Goal: Information Seeking & Learning: Understand process/instructions

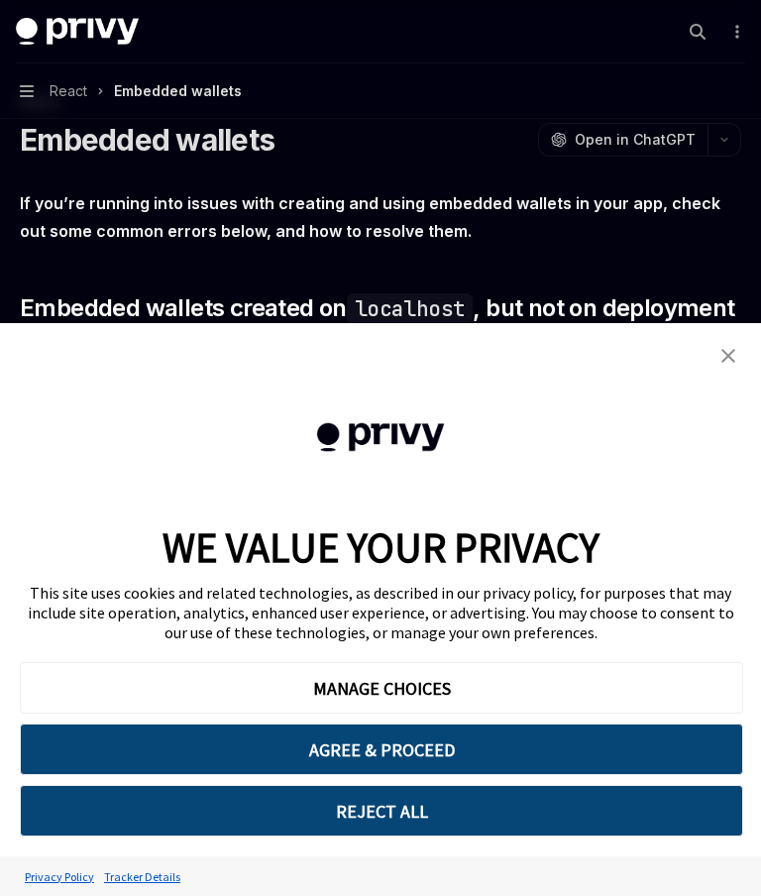
type textarea "*"
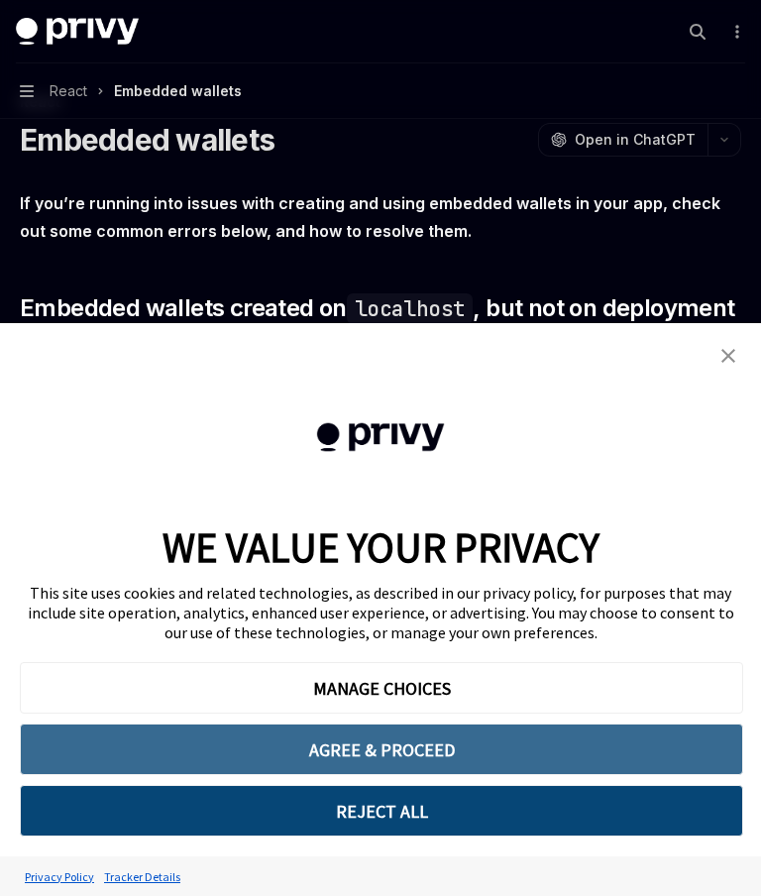
click at [484, 745] on button "AGREE & PROCEED" at bounding box center [381, 749] width 723 height 52
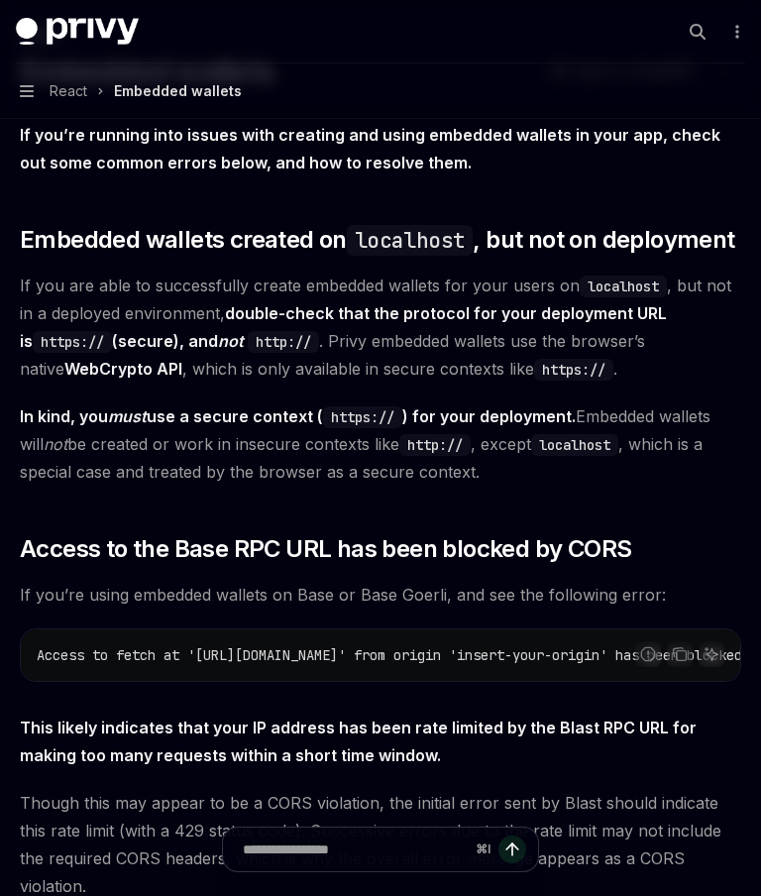
scroll to position [167, 0]
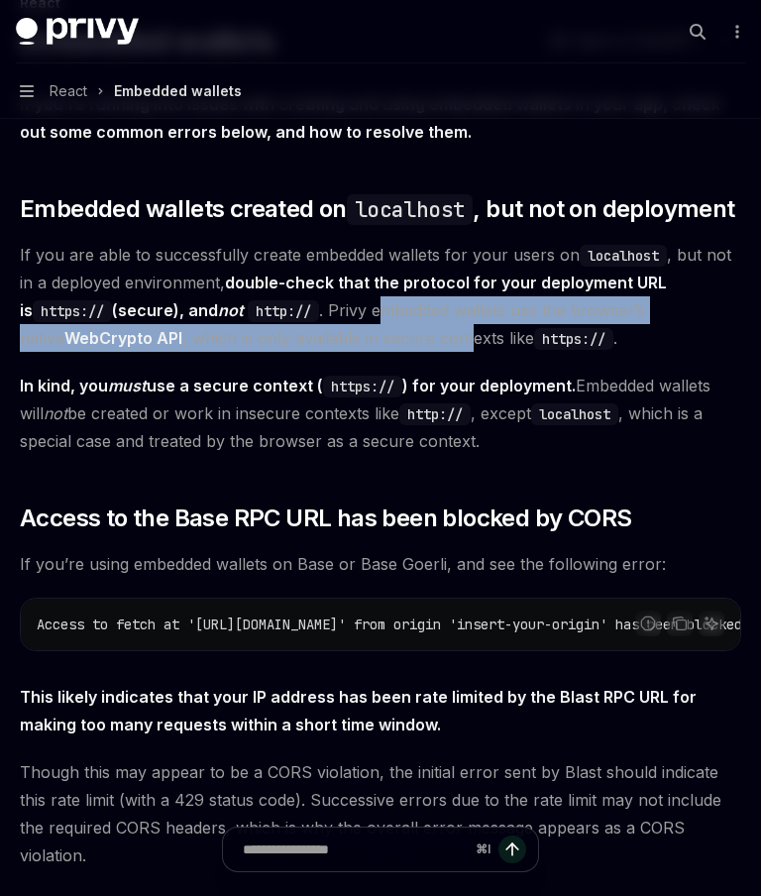
drag, startPoint x: 379, startPoint y: 316, endPoint x: 428, endPoint y: 330, distance: 50.5
click at [428, 330] on span "If you are able to successfully create embedded wallets for your users on local…" at bounding box center [380, 296] width 721 height 111
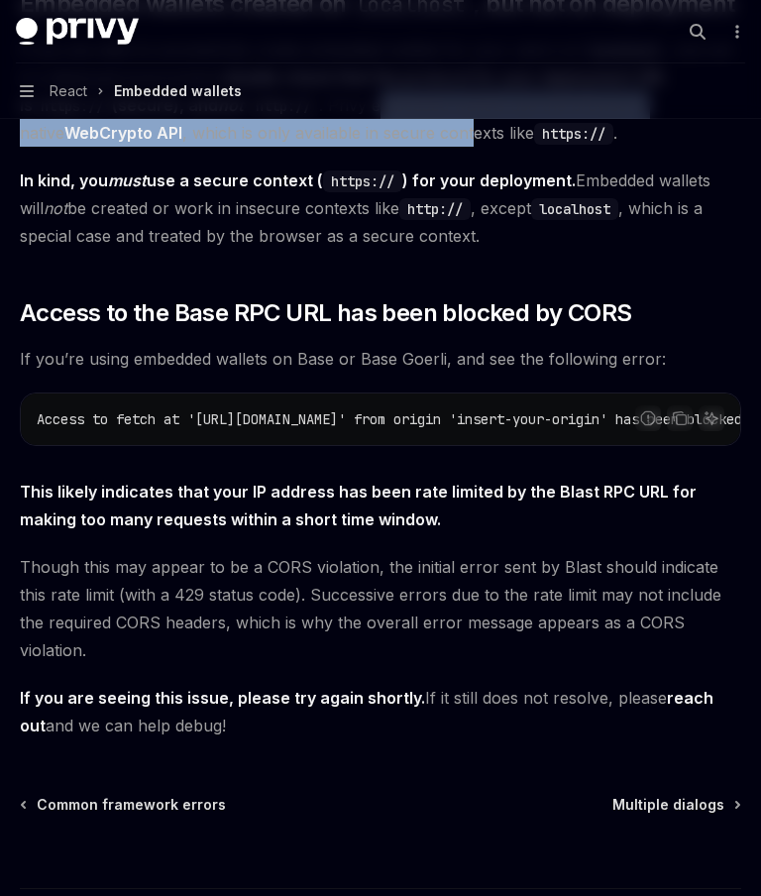
scroll to position [516, 0]
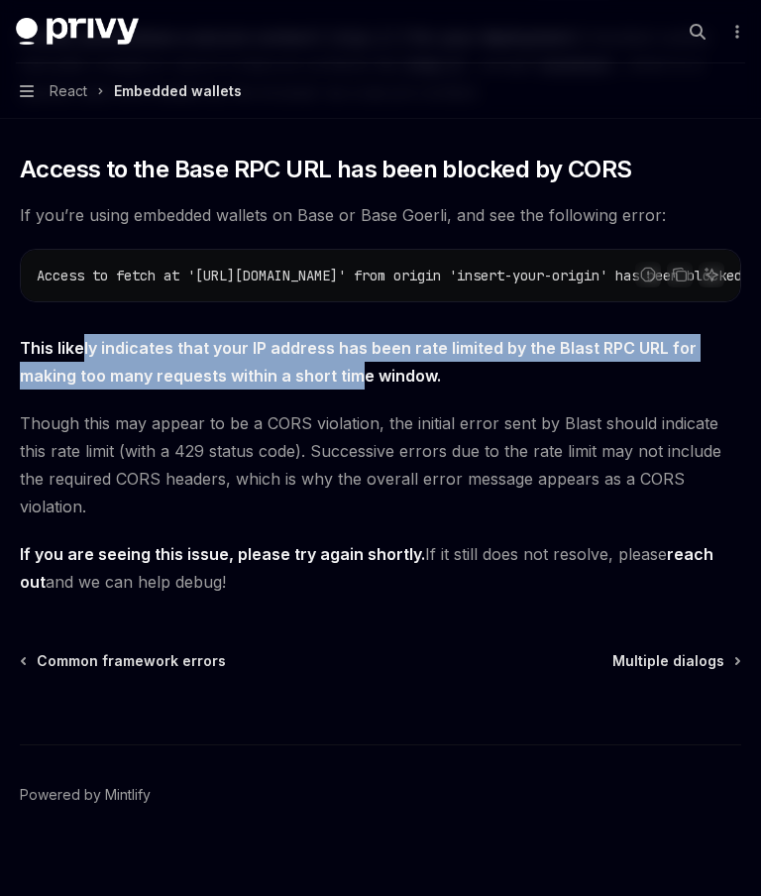
drag, startPoint x: 79, startPoint y: 360, endPoint x: 356, endPoint y: 381, distance: 277.2
click at [357, 375] on strong "This likely indicates that your IP address has been rate limited by the Blast R…" at bounding box center [358, 362] width 677 height 48
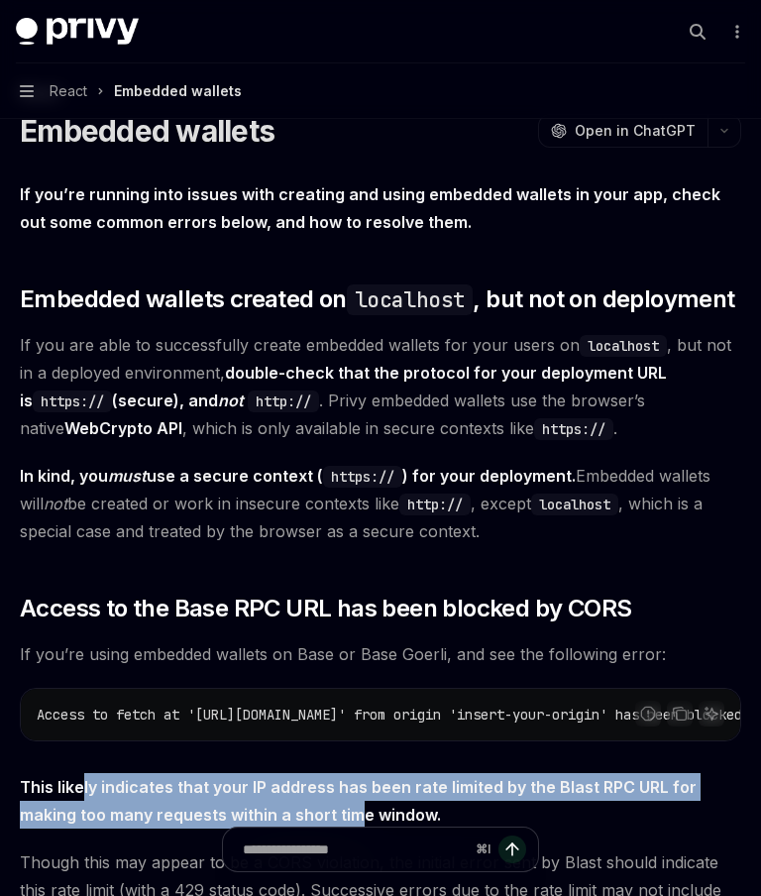
scroll to position [87, 0]
